Goal: Download file/media

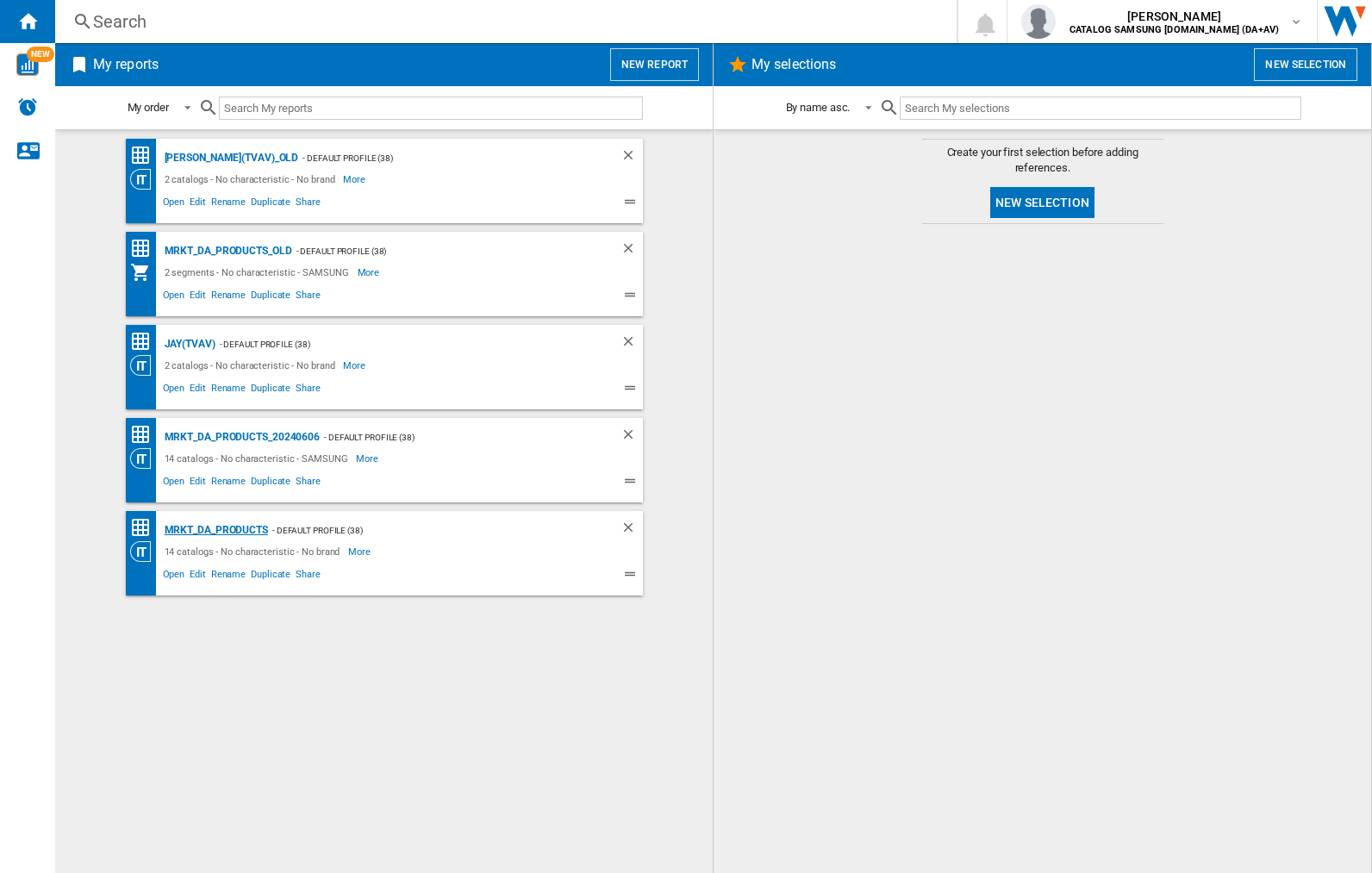
click at [215, 530] on div "MRKT_DA_PRODUCTS" at bounding box center [214, 530] width 108 height 21
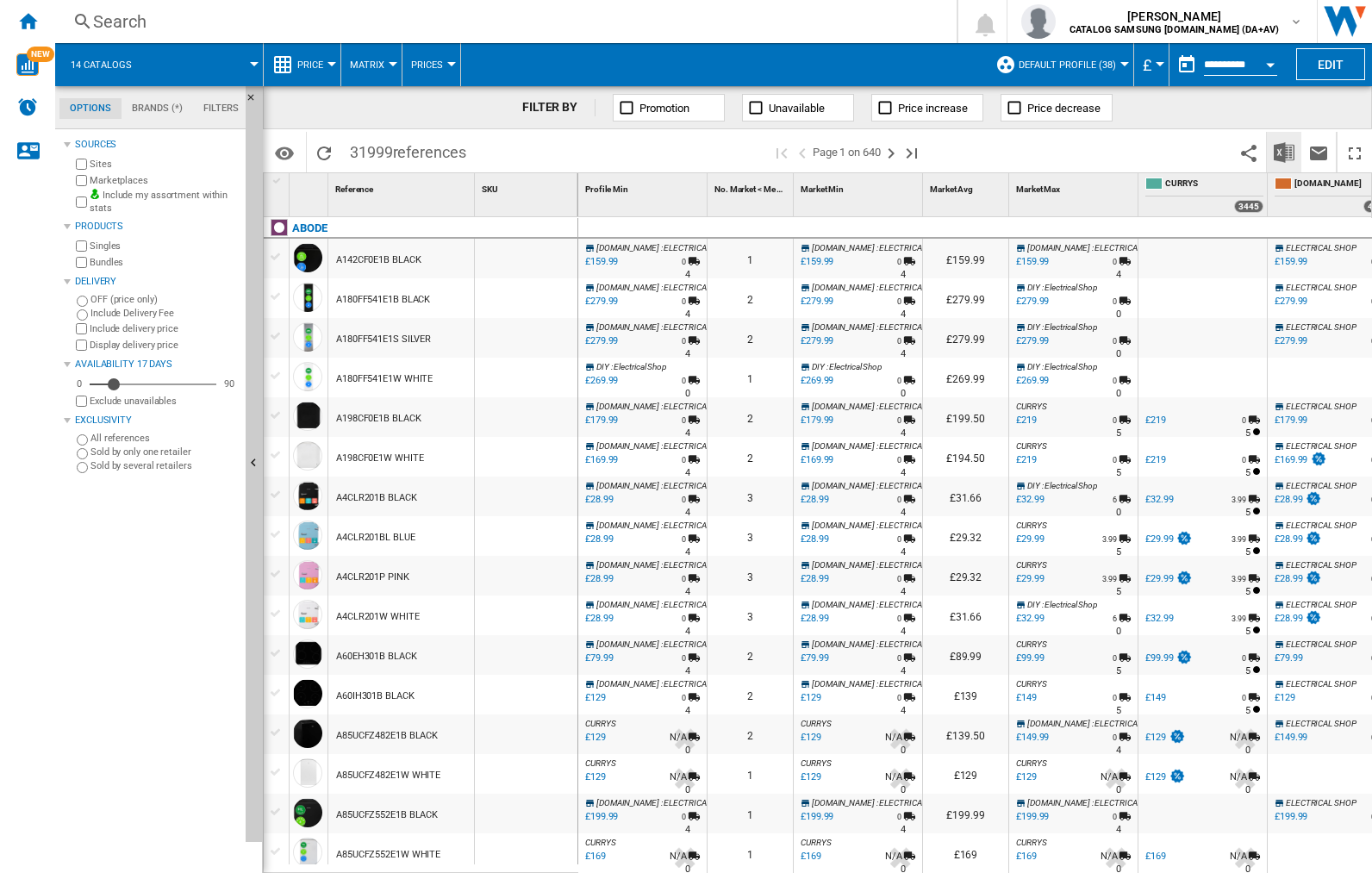
click at [1283, 150] on img "Download in Excel" at bounding box center [1284, 152] width 20 height 20
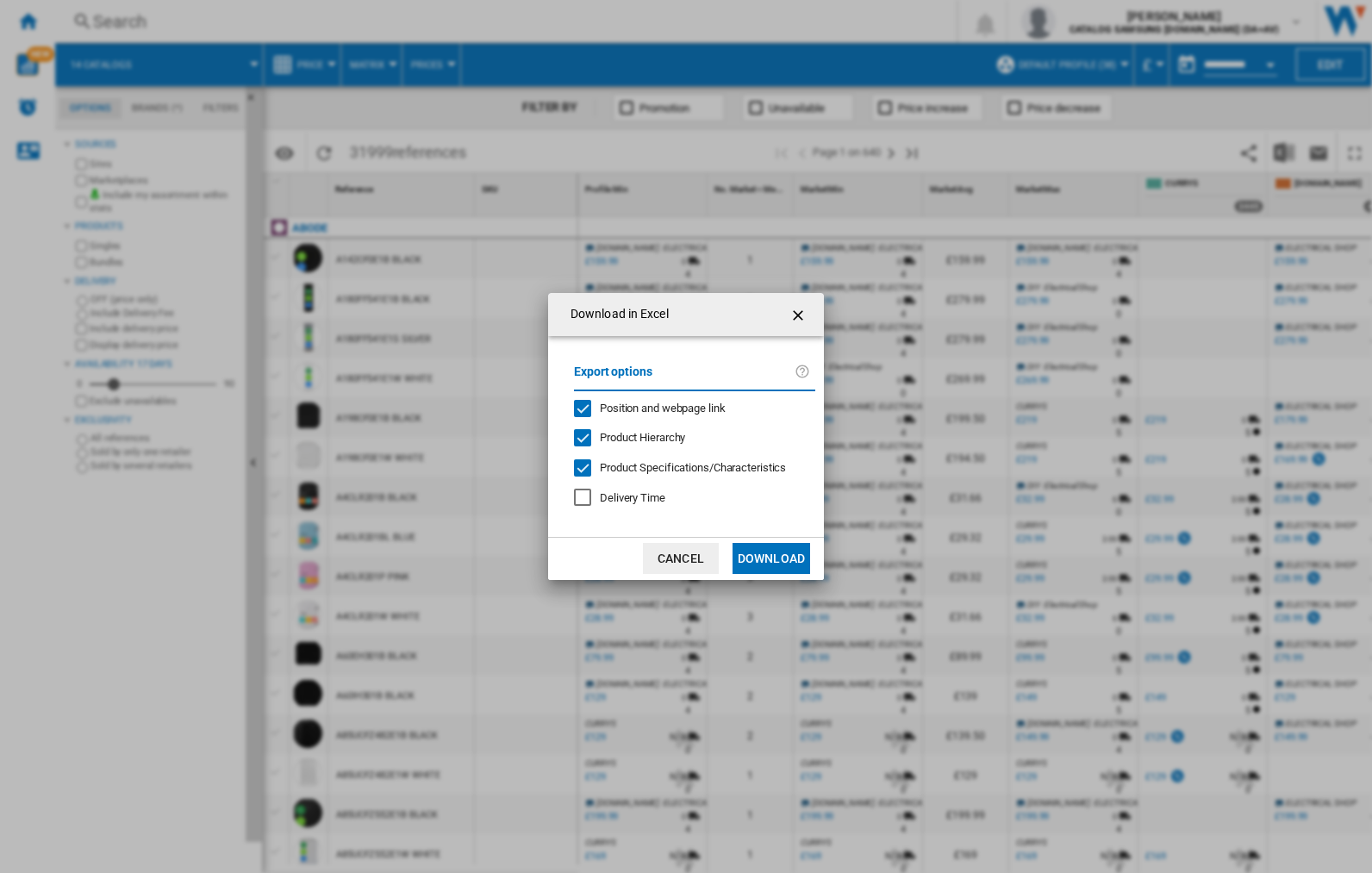
click at [651, 407] on span "Position and webpage link" at bounding box center [663, 408] width 126 height 13
click at [772, 558] on button "Download" at bounding box center [772, 558] width 78 height 31
